Goal: Task Accomplishment & Management: Manage account settings

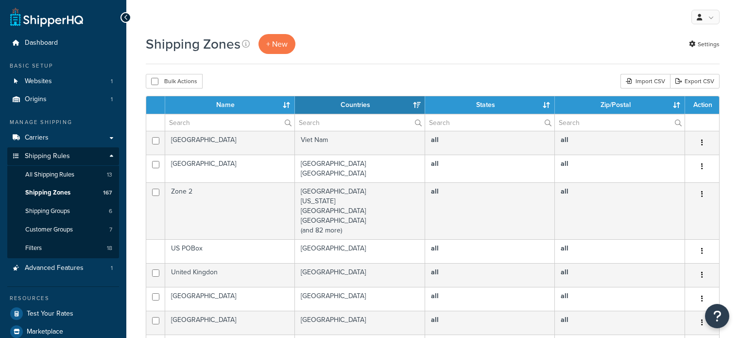
select select "15"
click at [198, 122] on input "text" at bounding box center [229, 122] width 129 height 17
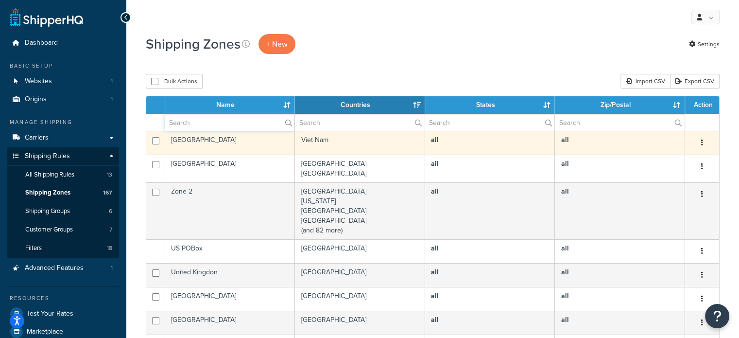
type input "aust post"
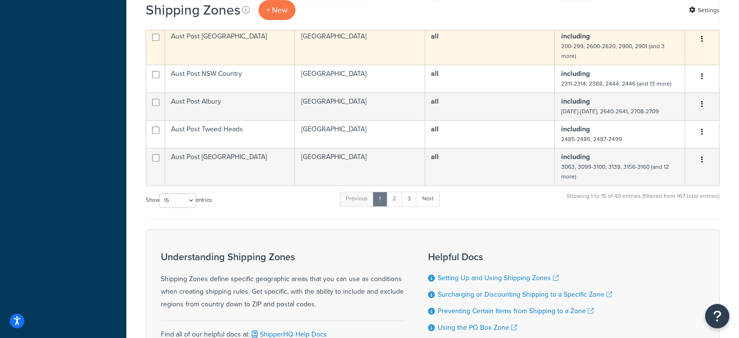
scroll to position [486, 0]
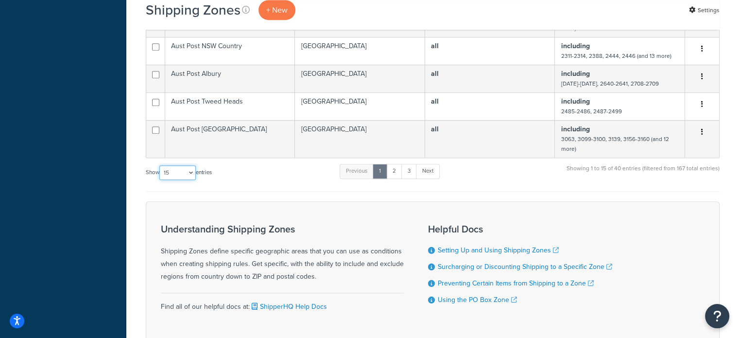
click at [177, 178] on select "10 15 25 50 100" at bounding box center [177, 172] width 36 height 15
select select "100"
click at [160, 180] on select "10 15 25 50 100" at bounding box center [177, 172] width 36 height 15
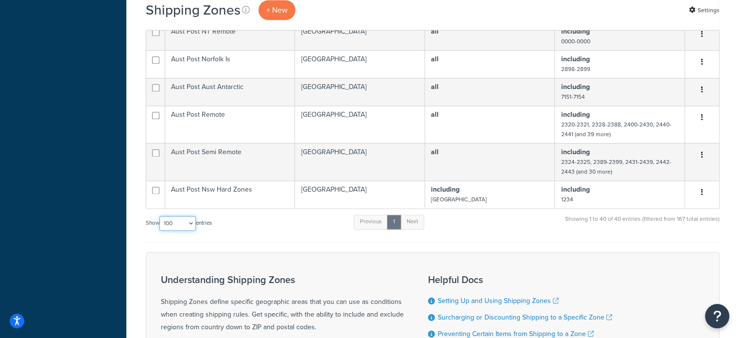
scroll to position [1263, 0]
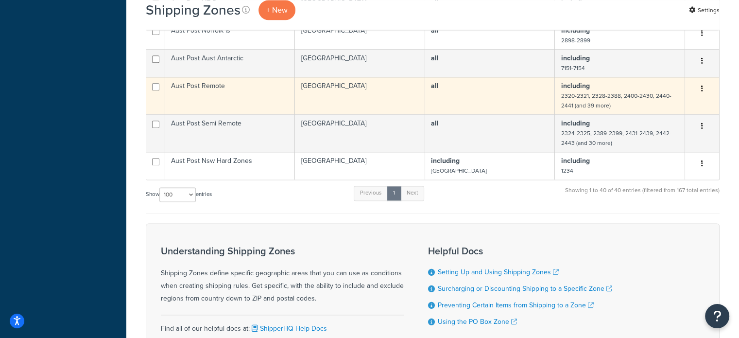
click at [231, 105] on td "Aust Post Remote" at bounding box center [230, 95] width 130 height 37
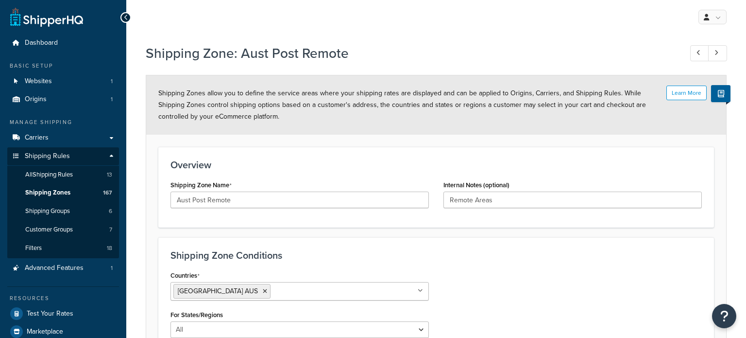
select select "including"
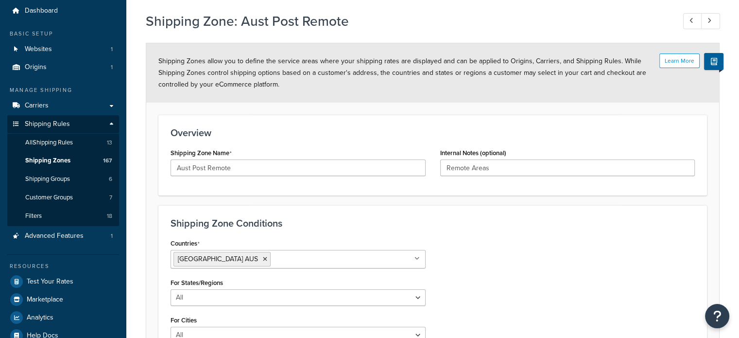
scroll to position [250, 0]
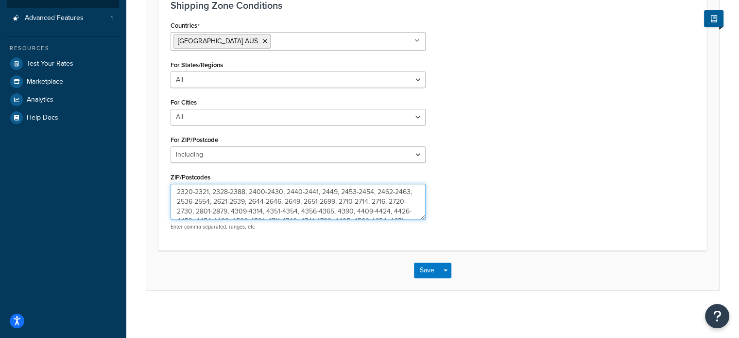
click at [194, 192] on textarea "2320-2321, 2328-2388, 2400-2430, 2440-2441, 2449, 2453-2454, 2462-2463, 2536-25…" at bounding box center [297, 202] width 255 height 36
drag, startPoint x: 190, startPoint y: 189, endPoint x: 159, endPoint y: 194, distance: 31.4
click at [159, 194] on div "Shipping Zone Conditions Countries Australia AUS All Countries ALL United State…" at bounding box center [432, 118] width 548 height 262
drag, startPoint x: 191, startPoint y: 192, endPoint x: 168, endPoint y: 194, distance: 23.4
click at [168, 194] on div "Countries Australia AUS All Countries ALL United States USA Afghanistan AFG Alb…" at bounding box center [298, 127] width 270 height 219
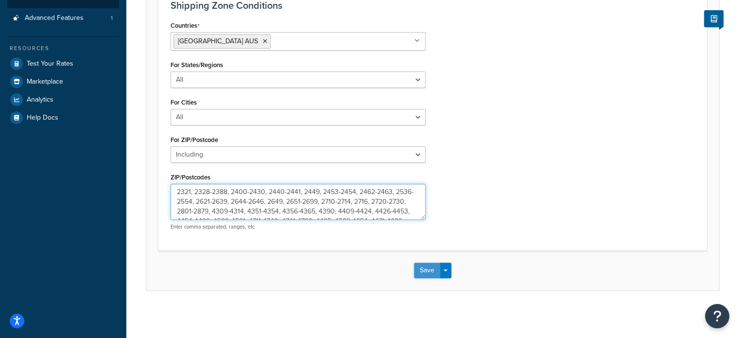
type textarea "2321, 2328-2388, 2400-2430, 2440-2441, 2449, 2453-2454, 2462-2463, 2536-2554, 2…"
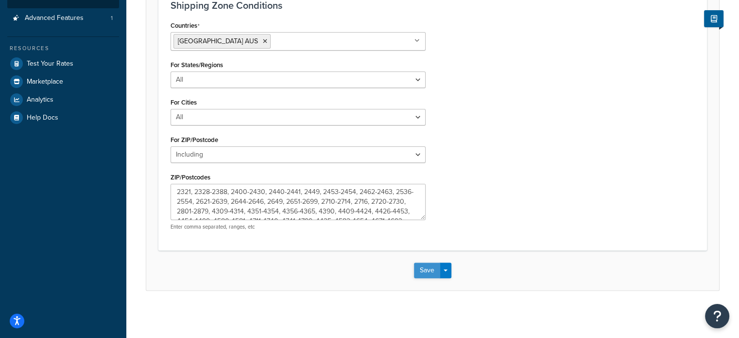
click at [427, 267] on button "Save" at bounding box center [427, 270] width 26 height 16
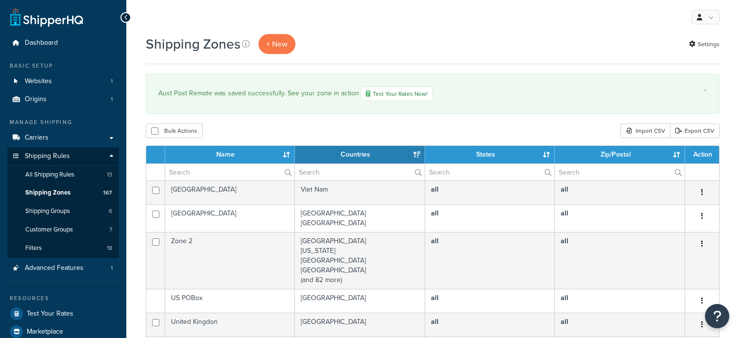
select select "15"
click at [213, 172] on input "text" at bounding box center [229, 172] width 129 height 17
type input "aust post"
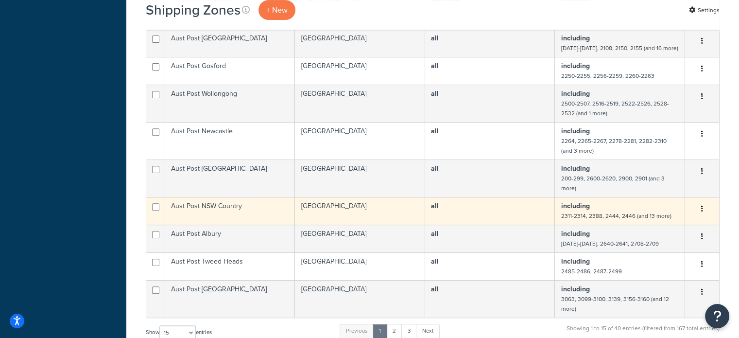
scroll to position [389, 0]
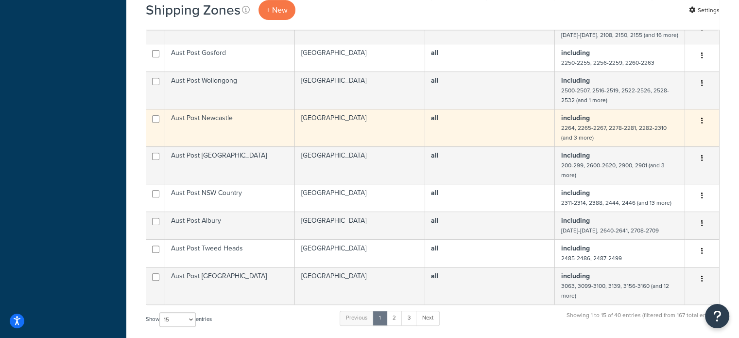
click at [246, 131] on td "Aust Post Newcastle" at bounding box center [230, 127] width 130 height 37
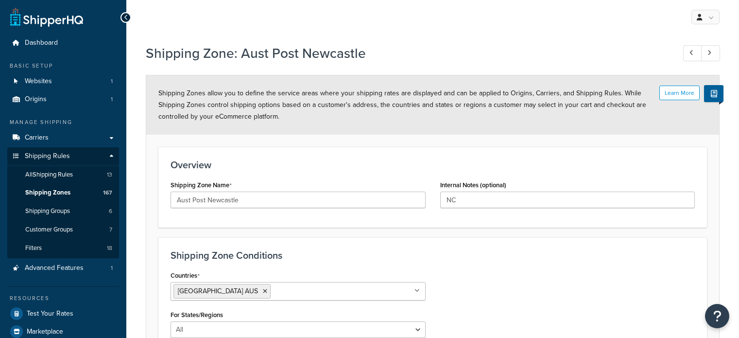
select select "including"
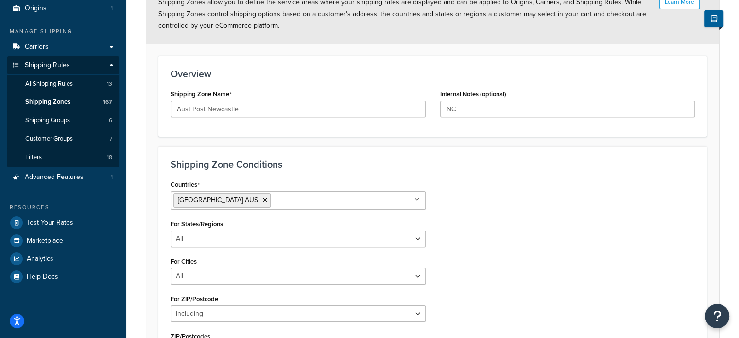
scroll to position [250, 0]
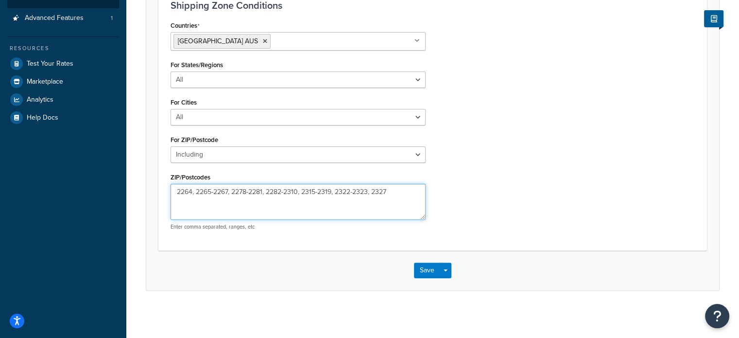
click at [332, 190] on textarea "2264, 2265-2267, 2278-2281, 2282-2310, 2315-2319, 2322-2323, 2327" at bounding box center [297, 202] width 255 height 36
click at [336, 191] on textarea "2264, 2265-2267, 2278-2281, 2282-2310, 2315-2319, 2322-2323, 2327" at bounding box center [297, 202] width 255 height 36
paste textarea "0232"
type textarea "2264, 2265-2267, 2278-2281, 2282-2310, 2315-2319, 2320, 2322-2323, 2327"
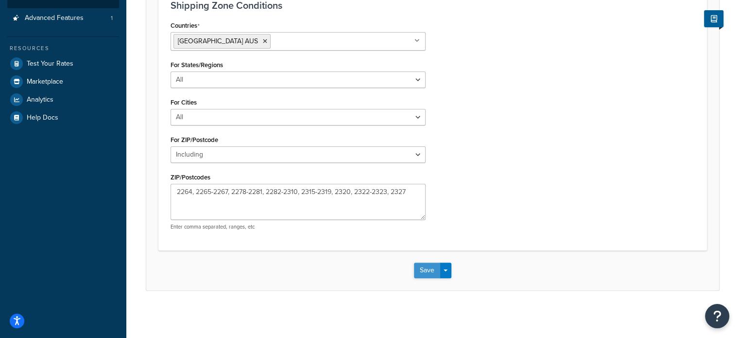
click at [420, 266] on button "Save" at bounding box center [427, 270] width 26 height 16
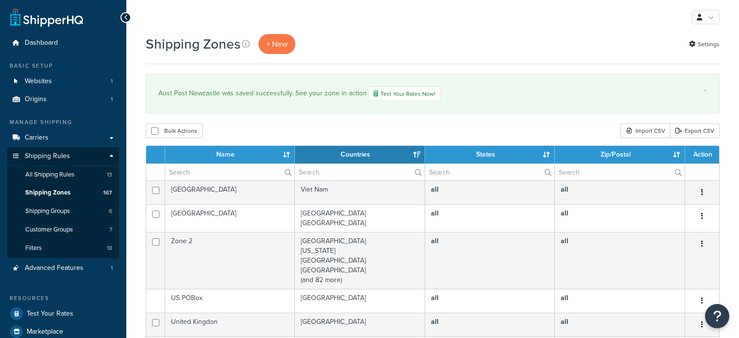
select select "15"
click at [201, 164] on input "text" at bounding box center [229, 172] width 129 height 17
type input "aust post"
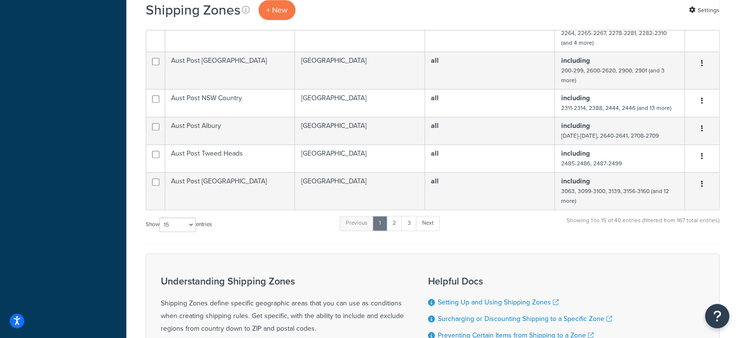
scroll to position [486, 0]
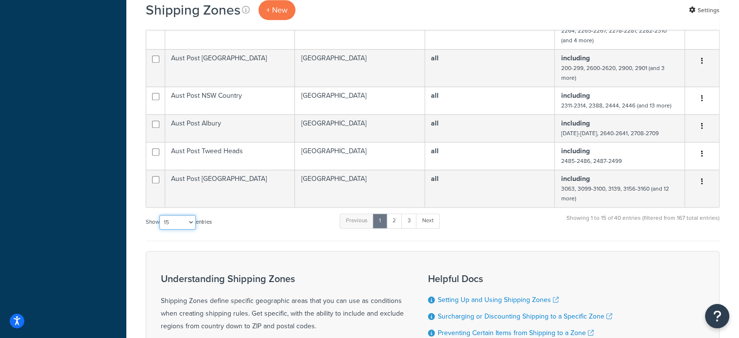
click at [171, 225] on select "10 15 25 50 100" at bounding box center [177, 222] width 36 height 15
select select "100"
click at [160, 229] on select "10 15 25 50 100" at bounding box center [177, 222] width 36 height 15
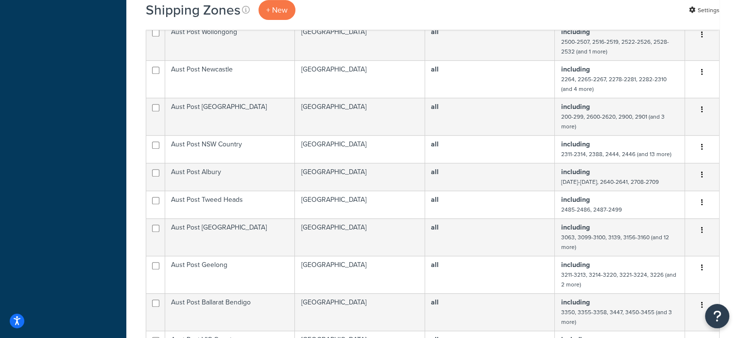
scroll to position [437, 0]
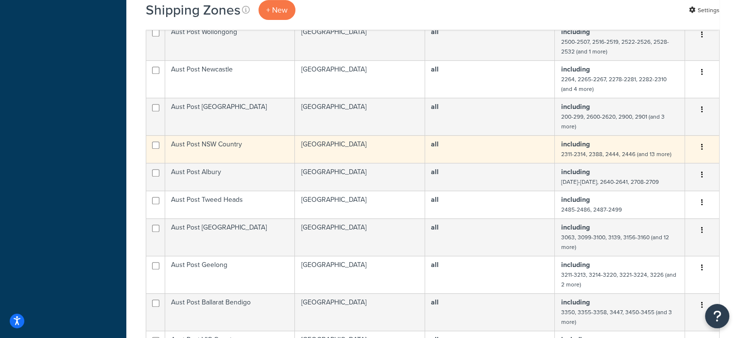
click at [236, 148] on td "Aust Post NSW Country" at bounding box center [230, 149] width 130 height 28
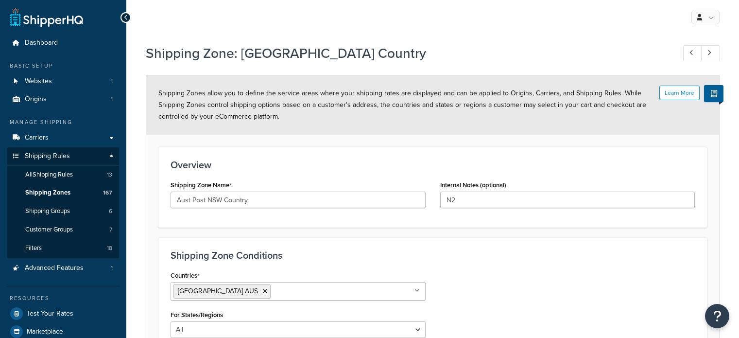
select select "including"
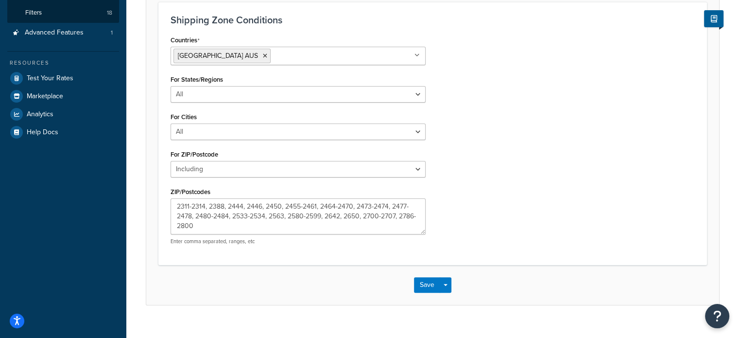
scroll to position [250, 0]
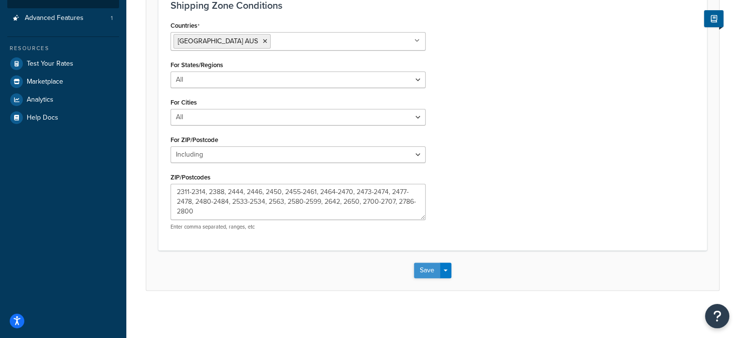
click at [422, 269] on button "Save" at bounding box center [427, 270] width 26 height 16
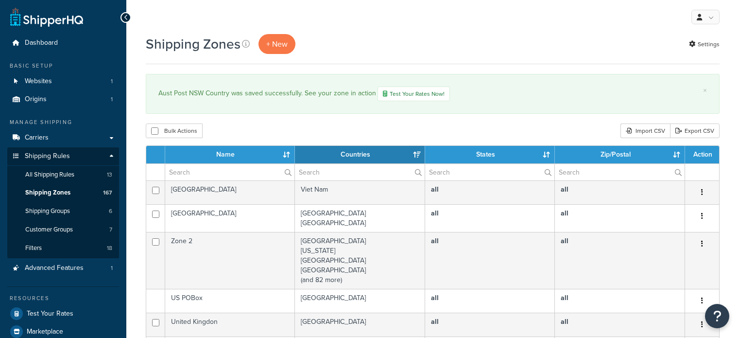
select select "15"
click at [212, 175] on input "text" at bounding box center [229, 172] width 129 height 17
type input "aust post"
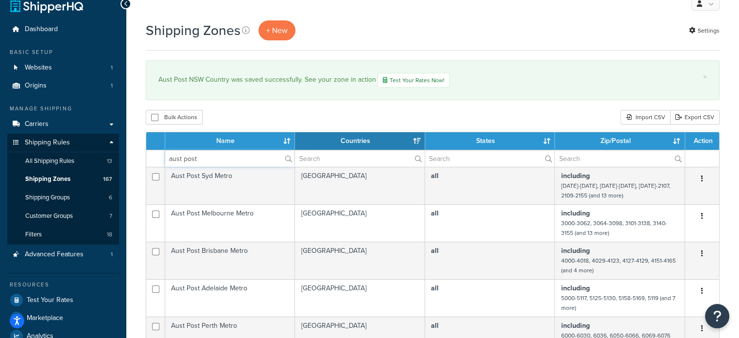
scroll to position [437, 0]
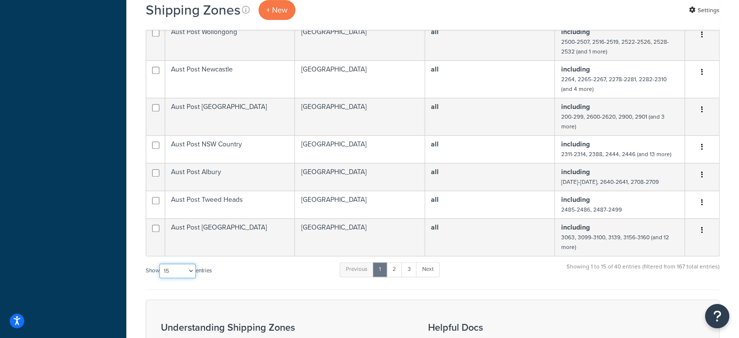
click at [188, 274] on select "10 15 25 50 100" at bounding box center [177, 270] width 36 height 15
select select "100"
click at [160, 278] on select "10 15 25 50 100" at bounding box center [177, 270] width 36 height 15
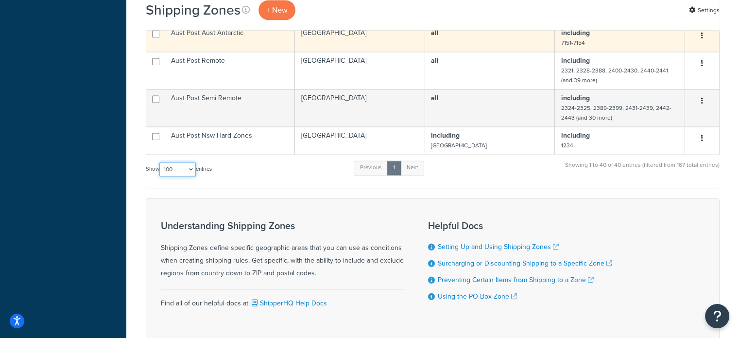
scroll to position [1360, 0]
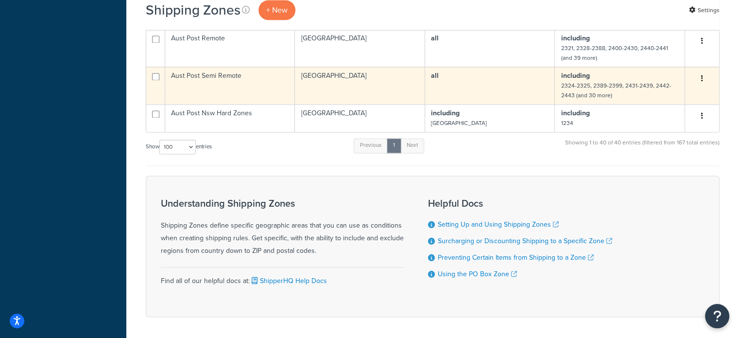
click at [235, 95] on td "Aust Post Semi Remote" at bounding box center [230, 85] width 130 height 37
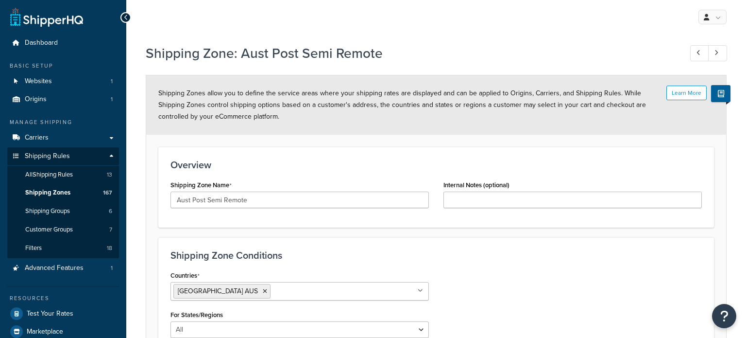
select select "including"
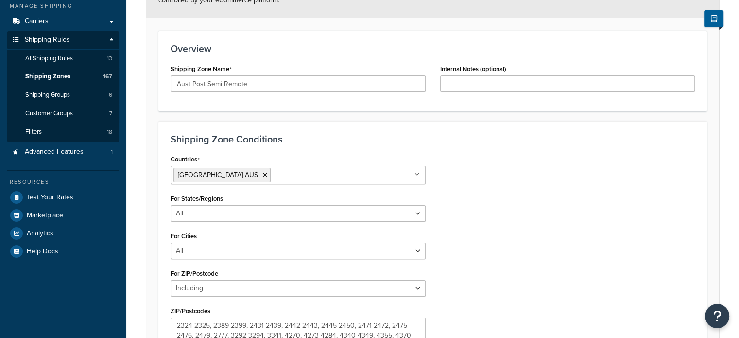
scroll to position [250, 0]
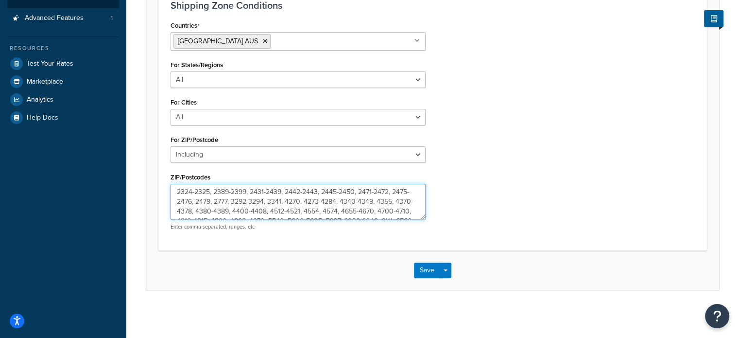
drag, startPoint x: 263, startPoint y: 190, endPoint x: 250, endPoint y: 191, distance: 12.6
click at [250, 191] on textarea "2324-2325, 2389-2399, 2431-2439, 2442-2443, 2445-2450, 2471-2472, 2475-2476, 24…" at bounding box center [297, 202] width 255 height 36
click at [263, 193] on textarea "2324-2325, 2389-2399, 2431-2439, 2442-2443, 2445-2450, 2471-2472, 2475-2476, 24…" at bounding box center [297, 202] width 255 height 36
type textarea "2324-2325, 2389-2399, 2432-2439, 2442-2443, 2445-2450, 2471-2472, 2475-2476, 24…"
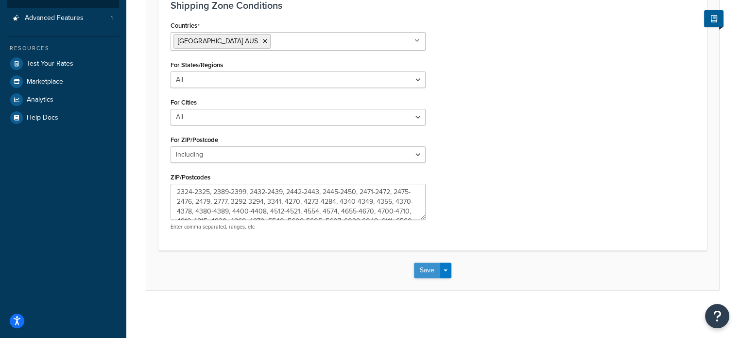
click at [425, 268] on button "Save" at bounding box center [427, 270] width 26 height 16
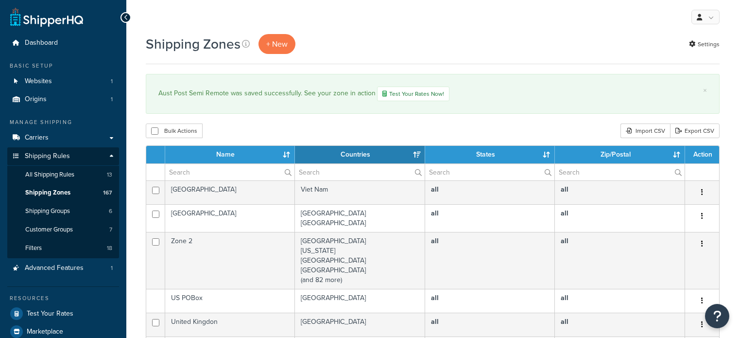
select select "15"
click at [217, 170] on input "text" at bounding box center [229, 172] width 129 height 17
type input "aust post"
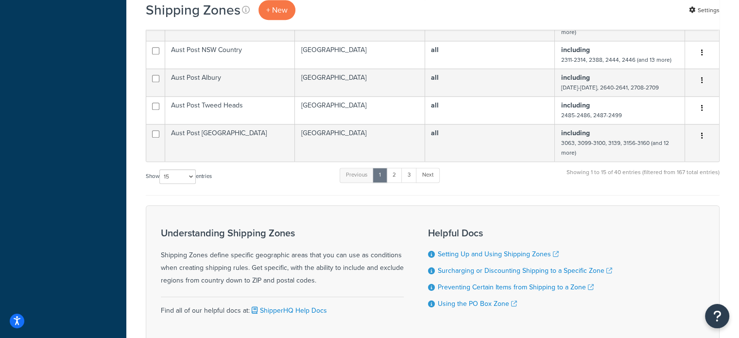
scroll to position [534, 0]
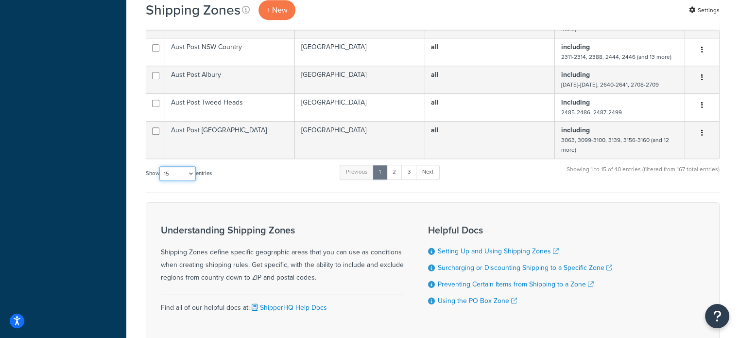
click at [179, 181] on select "10 15 25 50 100" at bounding box center [177, 173] width 36 height 15
select select "100"
click at [160, 181] on select "10 15 25 50 100" at bounding box center [177, 173] width 36 height 15
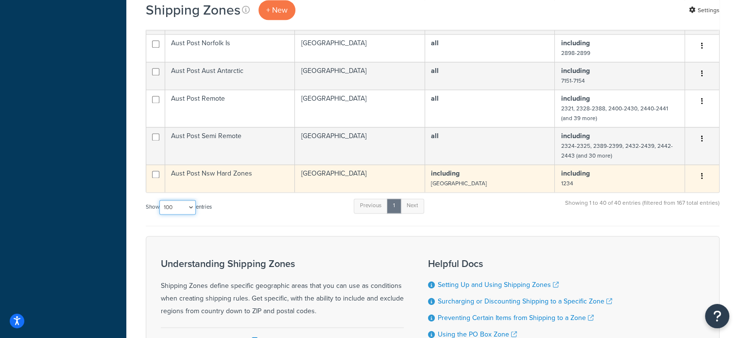
scroll to position [1311, 0]
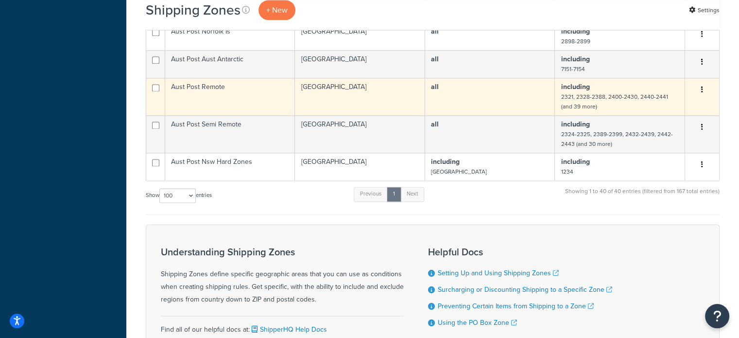
click at [235, 104] on td "Aust Post Remote" at bounding box center [230, 96] width 130 height 37
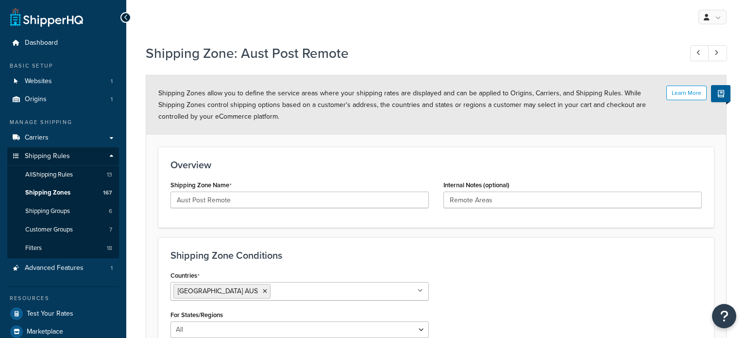
select select "including"
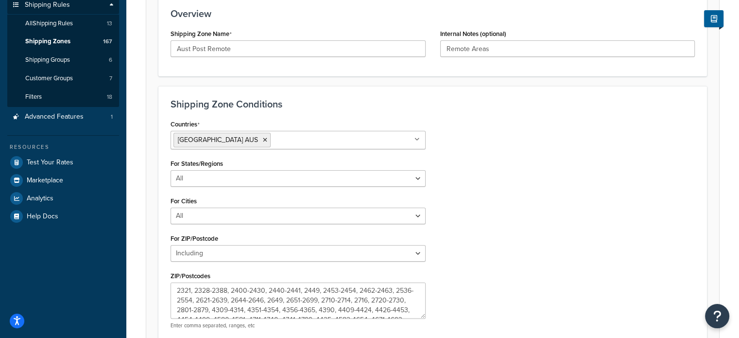
scroll to position [194, 0]
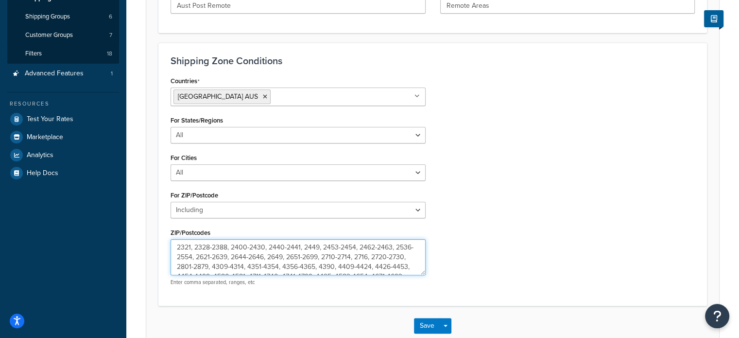
click at [266, 248] on textarea "2321, 2328-2388, 2400-2430, 2440-2441, 2449, 2453-2454, 2462-2463, 2536-2554, 2…" at bounding box center [297, 257] width 255 height 36
paste textarea "2431"
type textarea "2321, 2328-2388, 2400-2430, 2431, 2440-2441, 2449, 2453-2454, 2462-2463, 2536-2…"
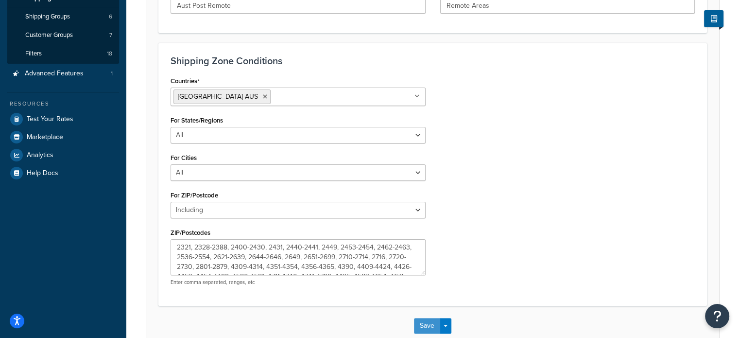
click at [428, 322] on button "Save" at bounding box center [427, 326] width 26 height 16
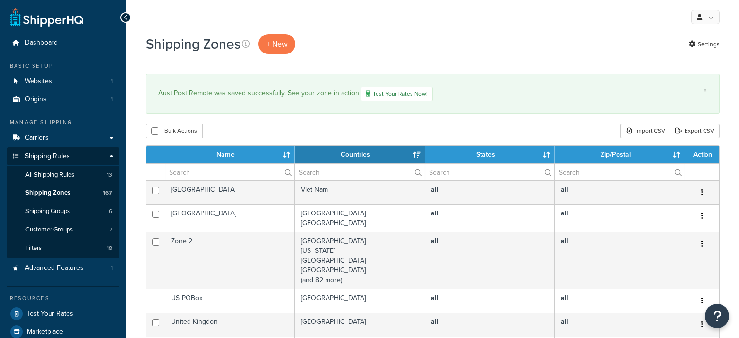
select select "15"
click at [226, 169] on input "text" at bounding box center [229, 172] width 129 height 17
type input "aust post"
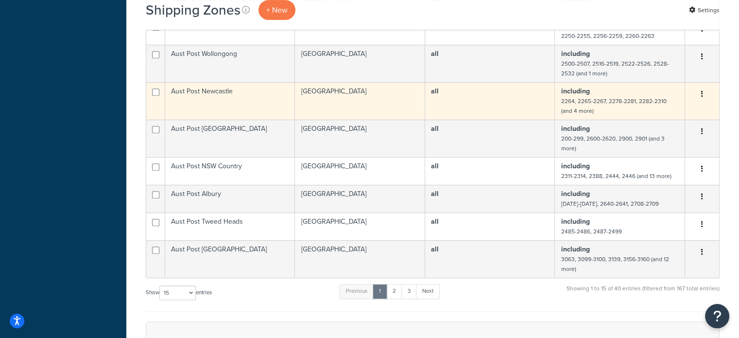
scroll to position [437, 0]
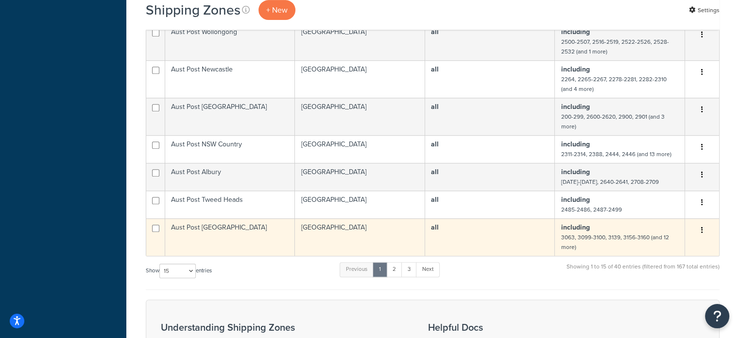
click at [271, 244] on td "Aust Post [GEOGRAPHIC_DATA]" at bounding box center [230, 236] width 130 height 37
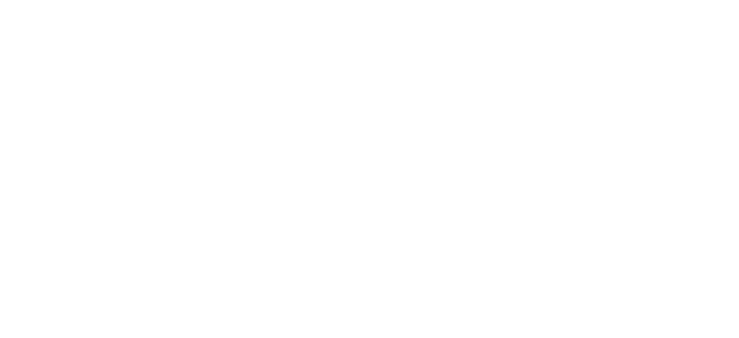
select select "including"
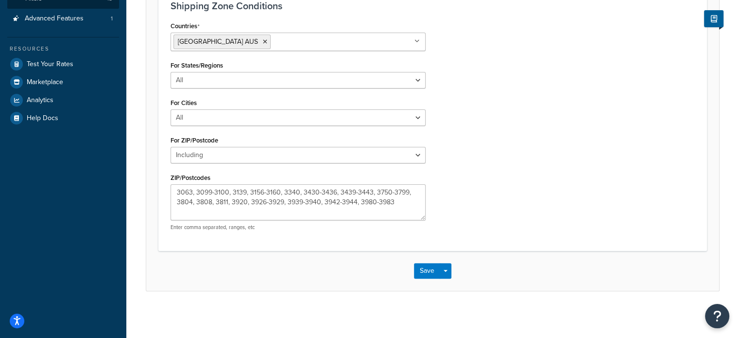
scroll to position [250, 0]
click at [424, 264] on button "Save" at bounding box center [427, 270] width 26 height 16
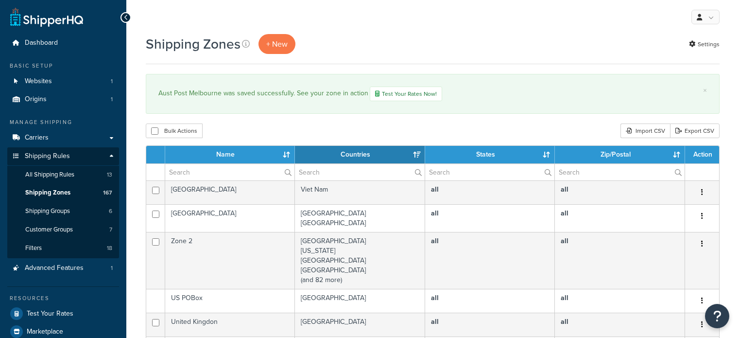
select select "15"
click at [249, 174] on input "text" at bounding box center [229, 172] width 129 height 17
type input "aust post"
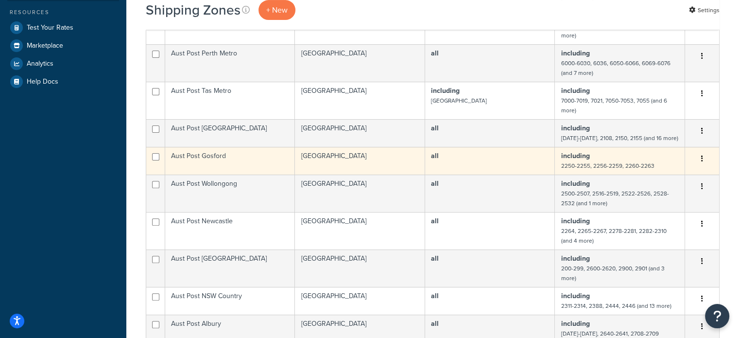
scroll to position [291, 0]
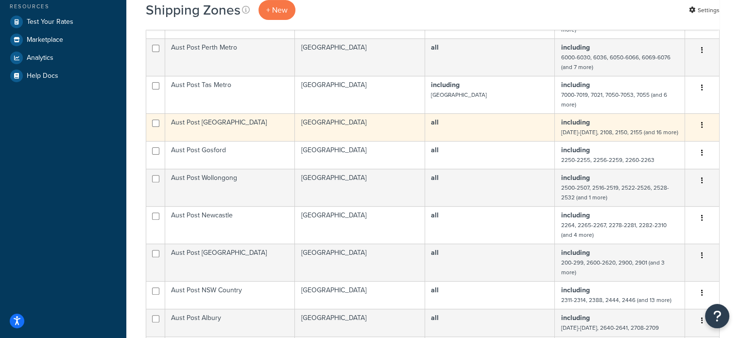
click at [232, 130] on td "Aust Post Sydney" at bounding box center [230, 127] width 130 height 28
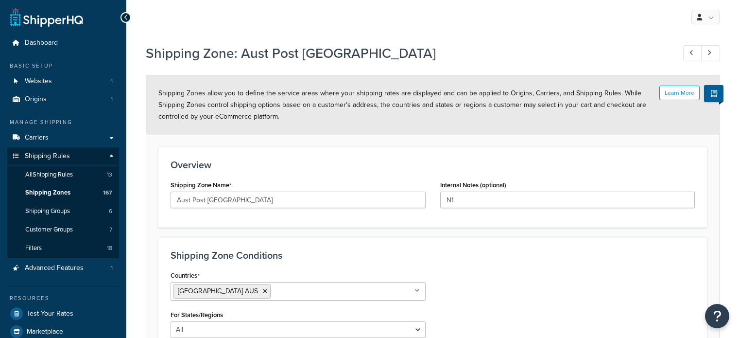
select select "including"
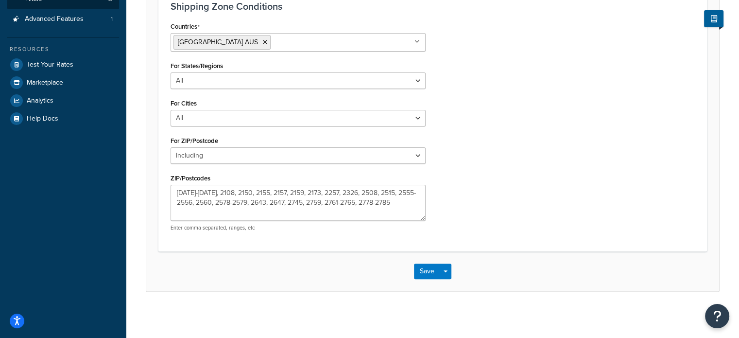
scroll to position [250, 0]
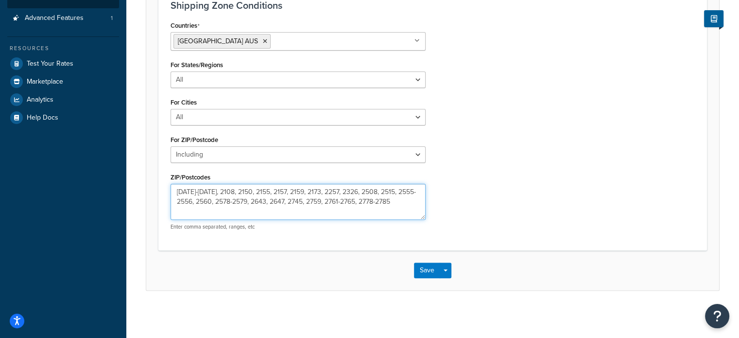
click at [216, 200] on textarea "2083-2084, 2108, 2150, 2155, 2157, 2159, 2173, 2257, 2326, 2508, 2515, 2555-255…" at bounding box center [297, 202] width 255 height 36
type textarea "2083-2084, 2108, 2150, 2155, 2157, 2159, 2173, 2257, 2326, 2508, 2515, 2555-255…"
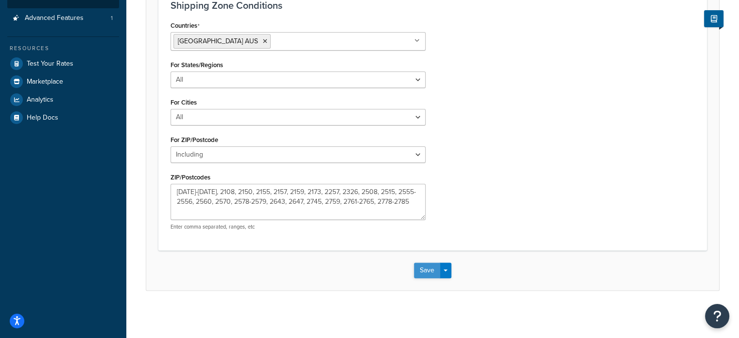
click at [420, 266] on button "Save" at bounding box center [427, 270] width 26 height 16
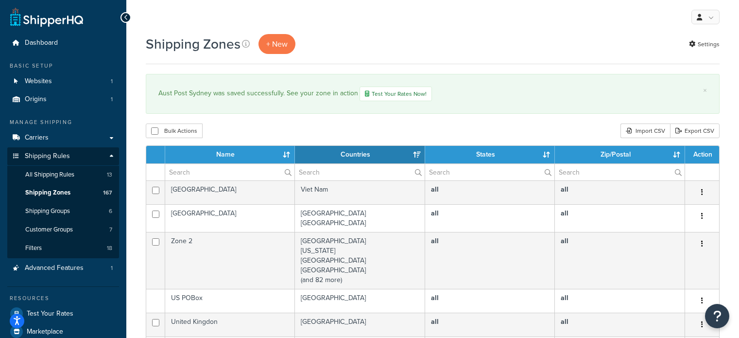
select select "15"
click at [205, 171] on input "text" at bounding box center [229, 172] width 129 height 17
type input "aust post"
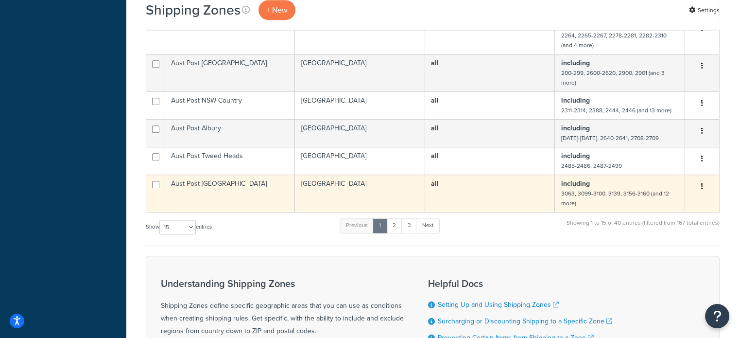
scroll to position [486, 0]
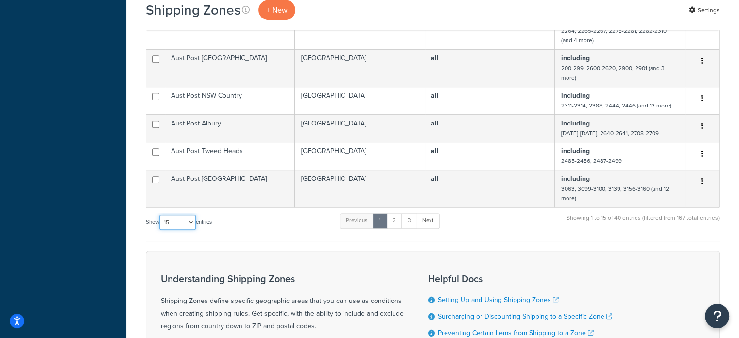
click at [195, 229] on select "10 15 25 50 100" at bounding box center [177, 222] width 36 height 15
select select "100"
click at [160, 229] on select "10 15 25 50 100" at bounding box center [177, 222] width 36 height 15
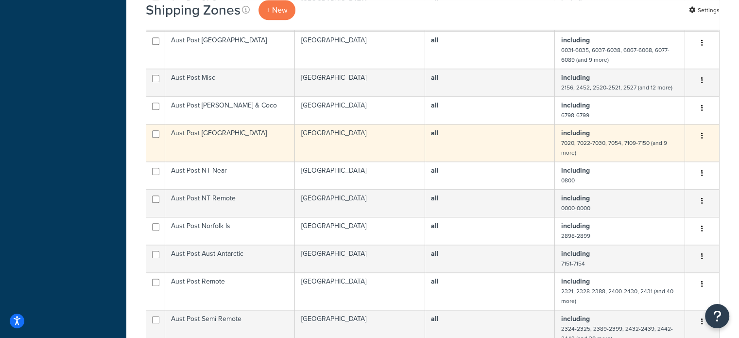
scroll to position [1068, 0]
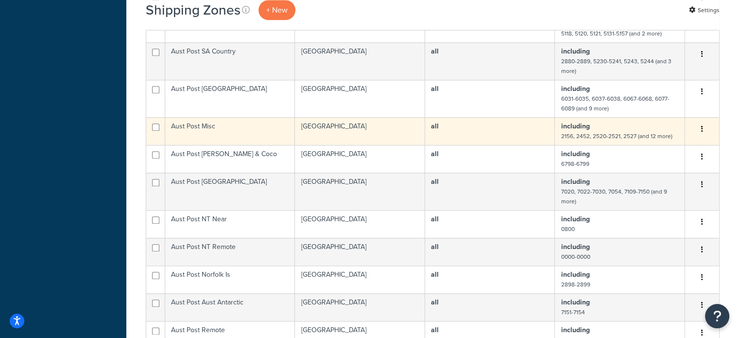
click at [225, 135] on td "Aust Post Misc" at bounding box center [230, 131] width 130 height 28
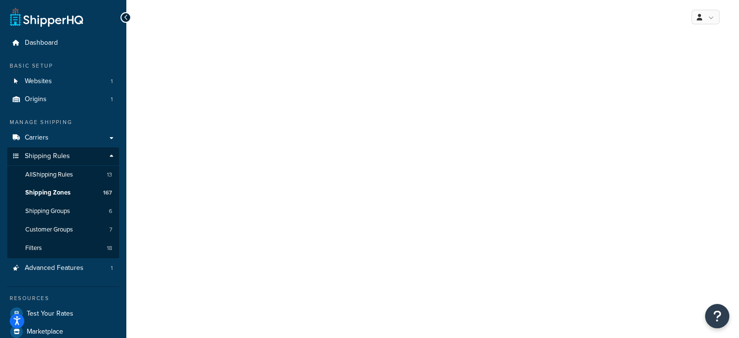
select select "including"
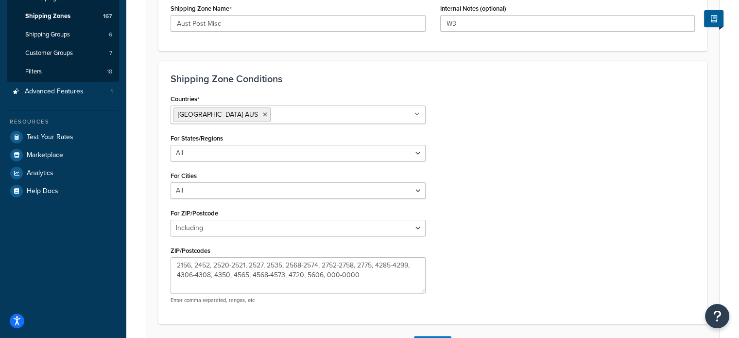
scroll to position [250, 0]
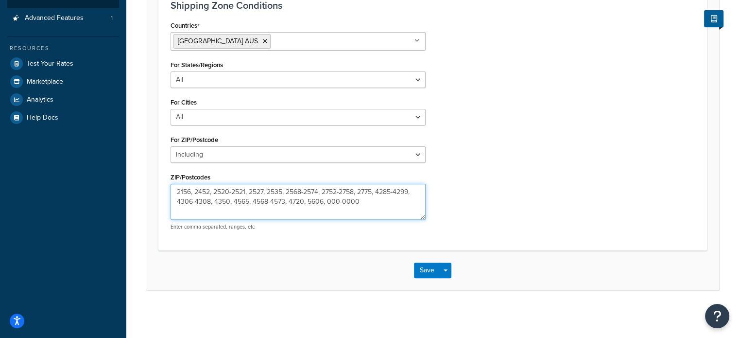
click at [302, 190] on textarea "2156, 2452, 2520-2521, 2527, 2535, 2568-2574, 2752-2758, 2775, 4285-4299, 4306-…" at bounding box center [297, 202] width 255 height 36
type textarea "2156, 2452, 2520-2521, 2527, 2535, 2568-2569, 2571-2574, 2752-2758, 2775, 4285-…"
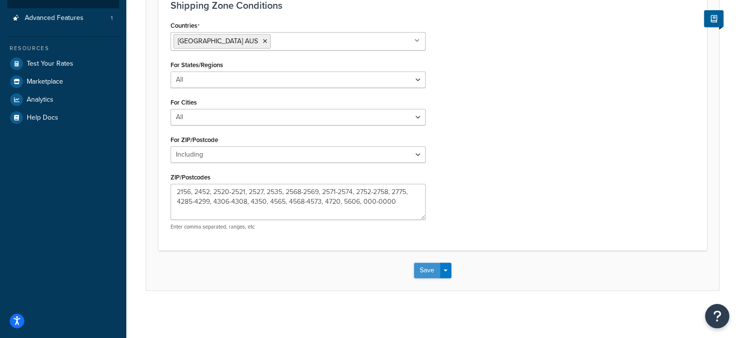
click at [423, 267] on button "Save" at bounding box center [427, 270] width 26 height 16
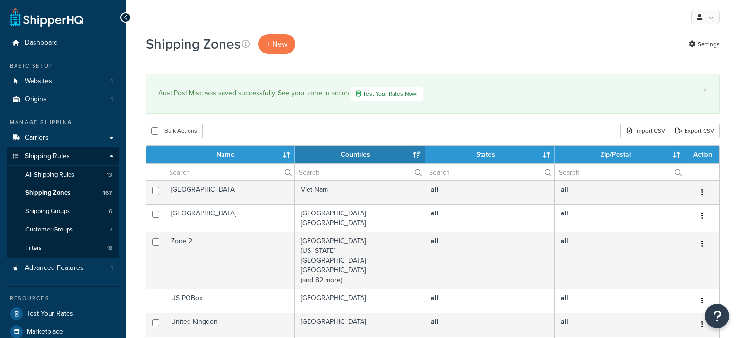
select select "15"
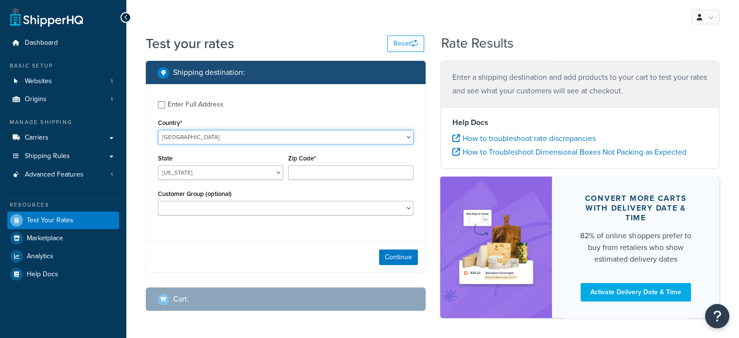
click at [246, 135] on select "[GEOGRAPHIC_DATA] [GEOGRAPHIC_DATA] [GEOGRAPHIC_DATA] [GEOGRAPHIC_DATA] [GEOGRA…" at bounding box center [285, 137] width 255 height 15
select select "AU"
click at [158, 130] on select "[GEOGRAPHIC_DATA] [GEOGRAPHIC_DATA] [GEOGRAPHIC_DATA] [GEOGRAPHIC_DATA] [GEOGRA…" at bounding box center [285, 137] width 255 height 15
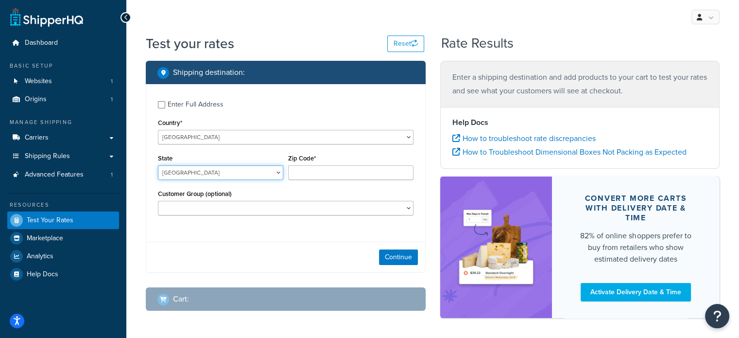
click at [215, 175] on select "[GEOGRAPHIC_DATA] [GEOGRAPHIC_DATA] [GEOGRAPHIC_DATA] [GEOGRAPHIC_DATA] [GEOGRA…" at bounding box center [220, 172] width 125 height 15
select select "[GEOGRAPHIC_DATA]"
click at [158, 165] on select "[GEOGRAPHIC_DATA] [GEOGRAPHIC_DATA] [GEOGRAPHIC_DATA] [GEOGRAPHIC_DATA] [GEOGRA…" at bounding box center [220, 172] width 125 height 15
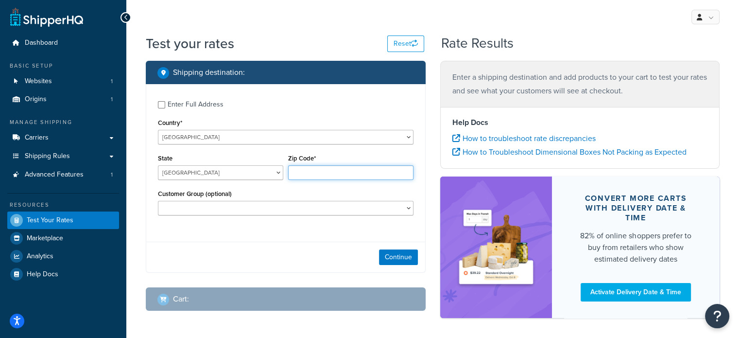
click at [315, 171] on input "Zip Code*" at bounding box center [350, 172] width 125 height 15
type input "2570"
click at [387, 253] on button "Continue" at bounding box center [398, 257] width 39 height 16
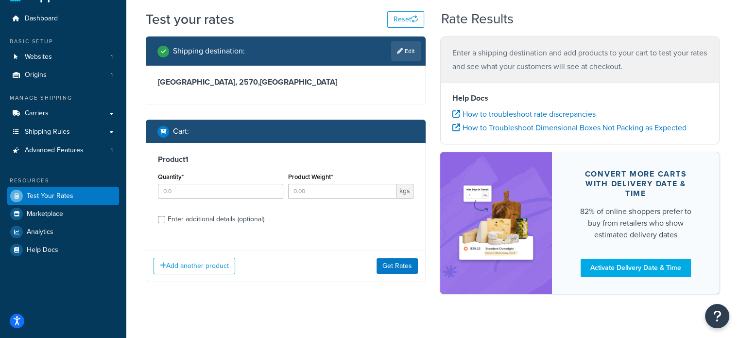
scroll to position [38, 0]
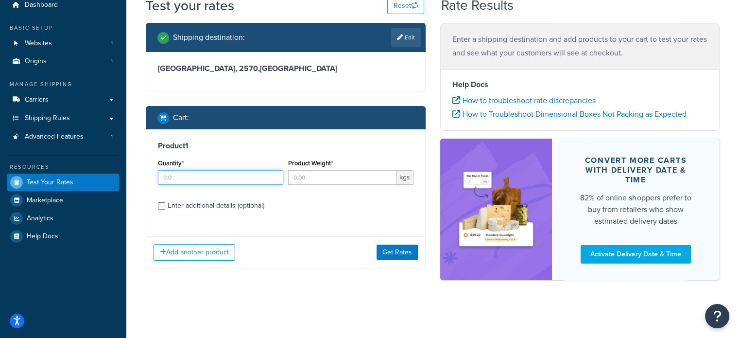
click at [218, 178] on input "Quantity*" at bounding box center [220, 177] width 125 height 15
type input "1"
click at [276, 175] on input "1" at bounding box center [220, 177] width 125 height 15
click at [324, 178] on input "Product Weight*" at bounding box center [342, 177] width 108 height 15
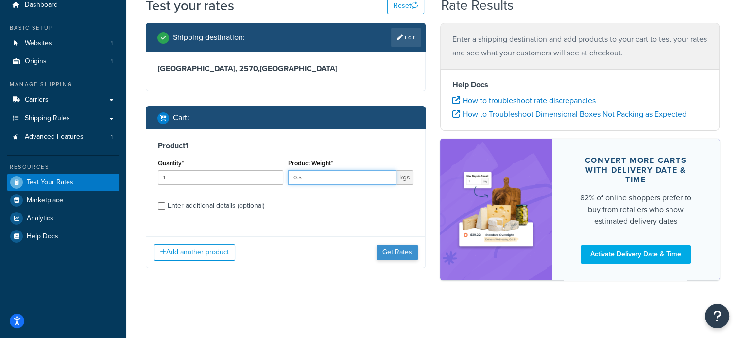
type input "0.5"
click at [389, 246] on button "Get Rates" at bounding box center [396, 252] width 41 height 16
